Goal: Information Seeking & Learning: Learn about a topic

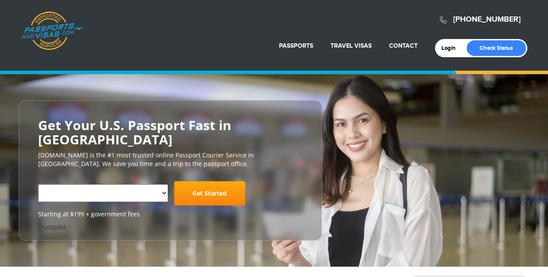
select select "**********"
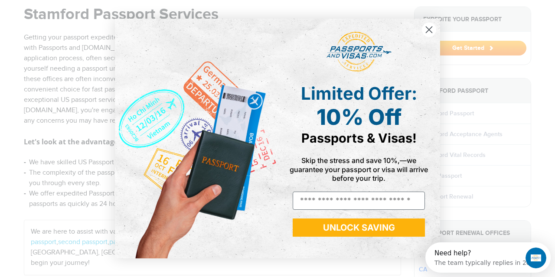
click at [429, 32] on circle "Close dialog" at bounding box center [429, 30] width 14 height 14
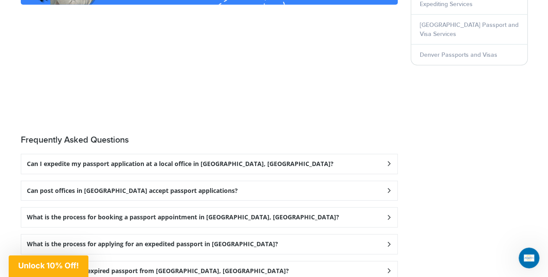
scroll to position [1301, 0]
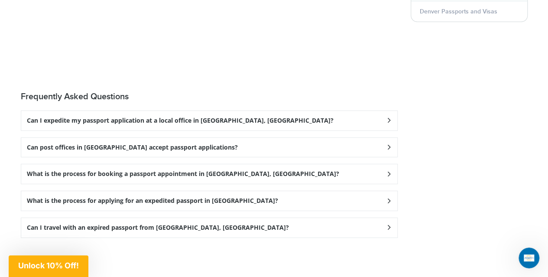
click at [389, 118] on icon at bounding box center [389, 121] width 9 height 6
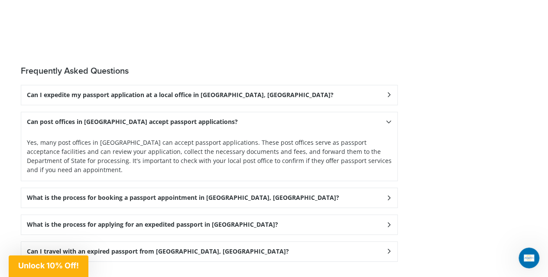
scroll to position [1344, 0]
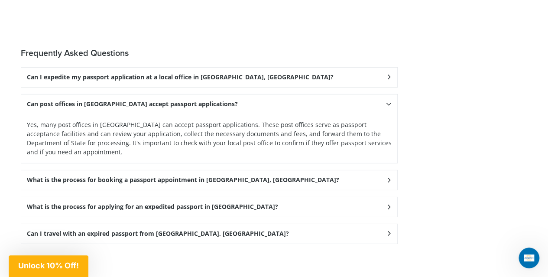
click at [391, 80] on icon at bounding box center [389, 78] width 9 height 6
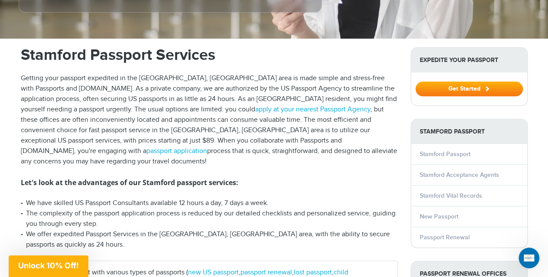
scroll to position [260, 0]
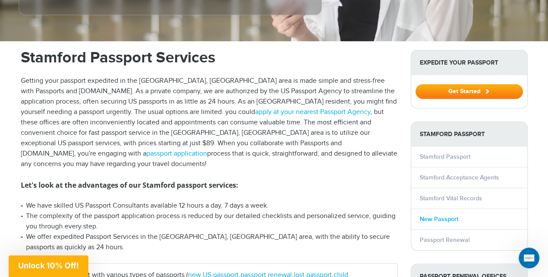
click at [430, 215] on link "New Passport" at bounding box center [439, 218] width 39 height 7
